Goal: Find specific page/section: Find specific page/section

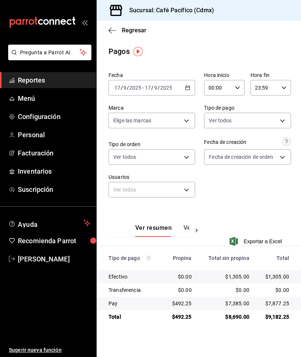
click at [48, 87] on link "Reportes" at bounding box center [48, 80] width 96 height 16
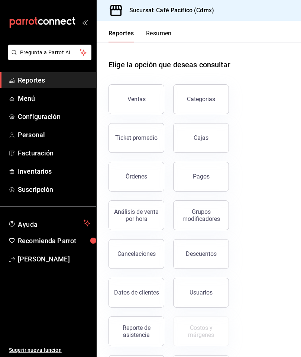
click at [214, 182] on button "Pagos" at bounding box center [201, 177] width 56 height 30
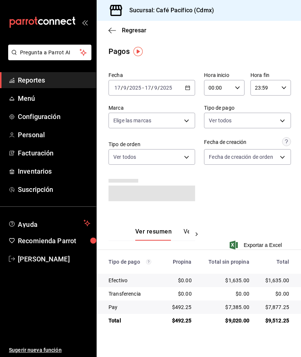
click at [62, 75] on span "Reportes" at bounding box center [54, 80] width 72 height 10
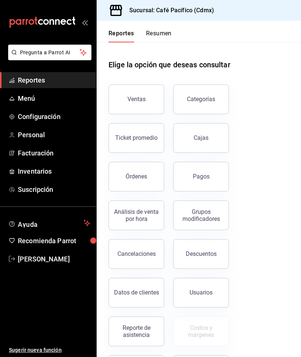
click at [140, 105] on button "Ventas" at bounding box center [136, 99] width 56 height 30
